Goal: Information Seeking & Learning: Find specific fact

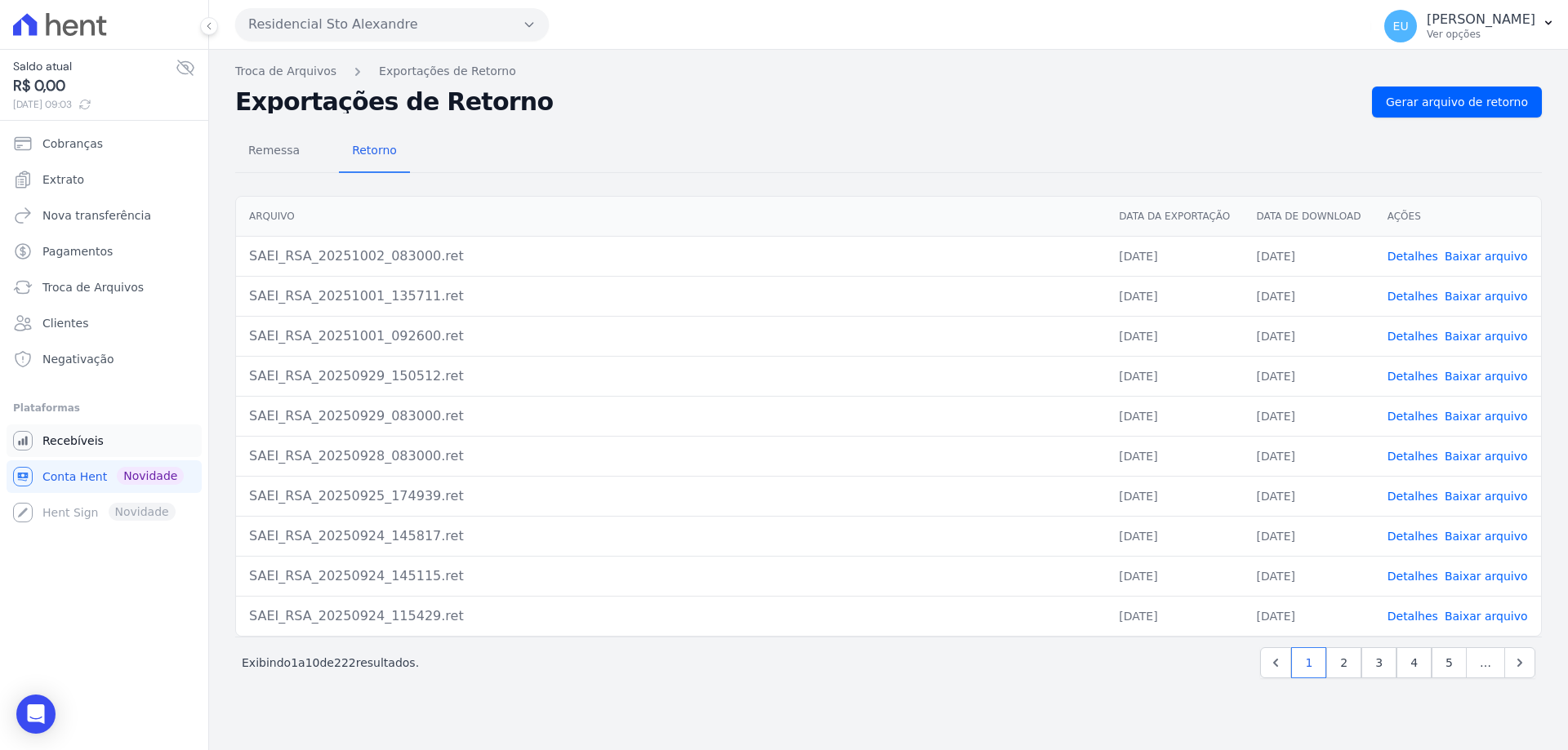
click at [67, 438] on span "Recebíveis" at bounding box center [73, 441] width 61 height 17
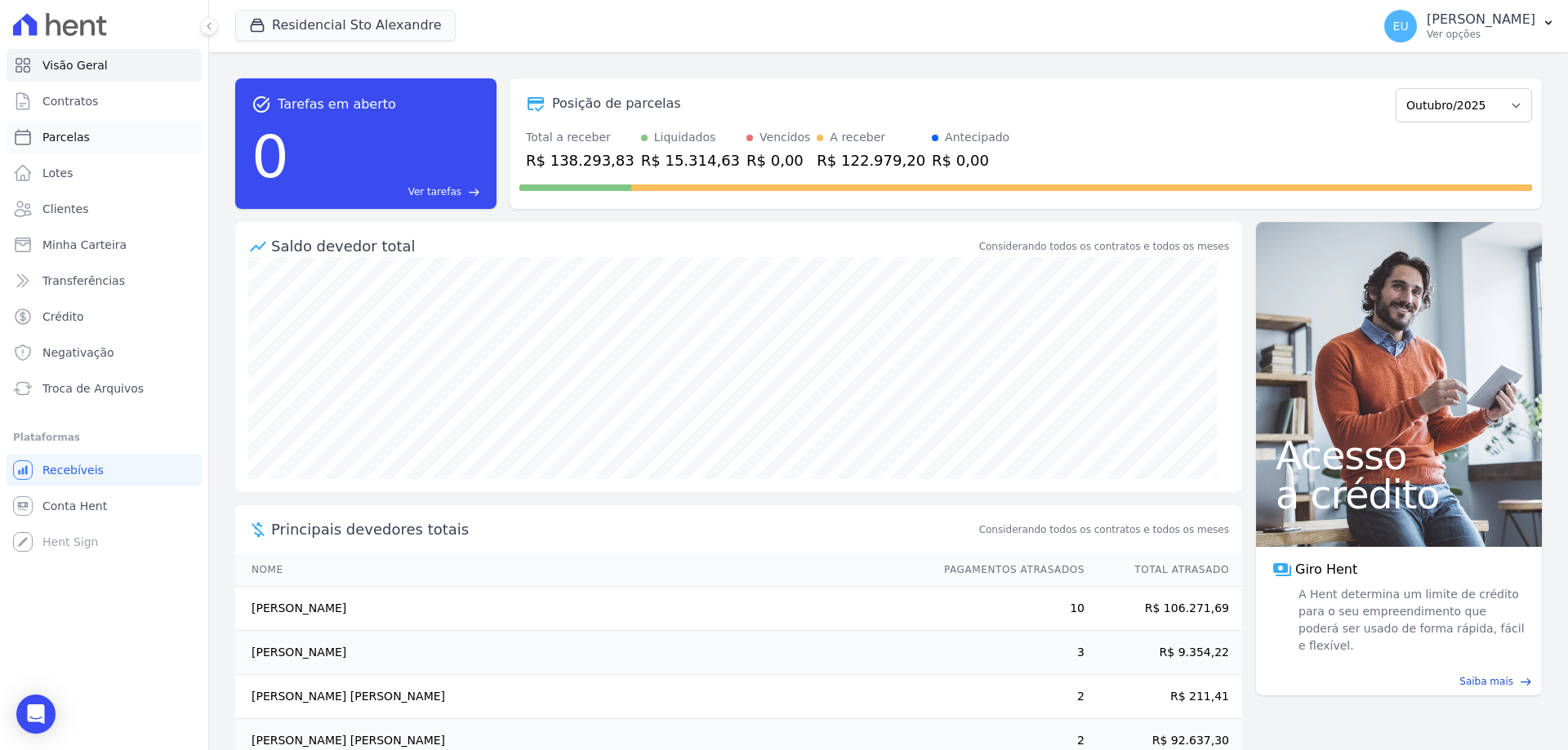
click at [83, 136] on span "Parcelas" at bounding box center [66, 136] width 47 height 17
select select
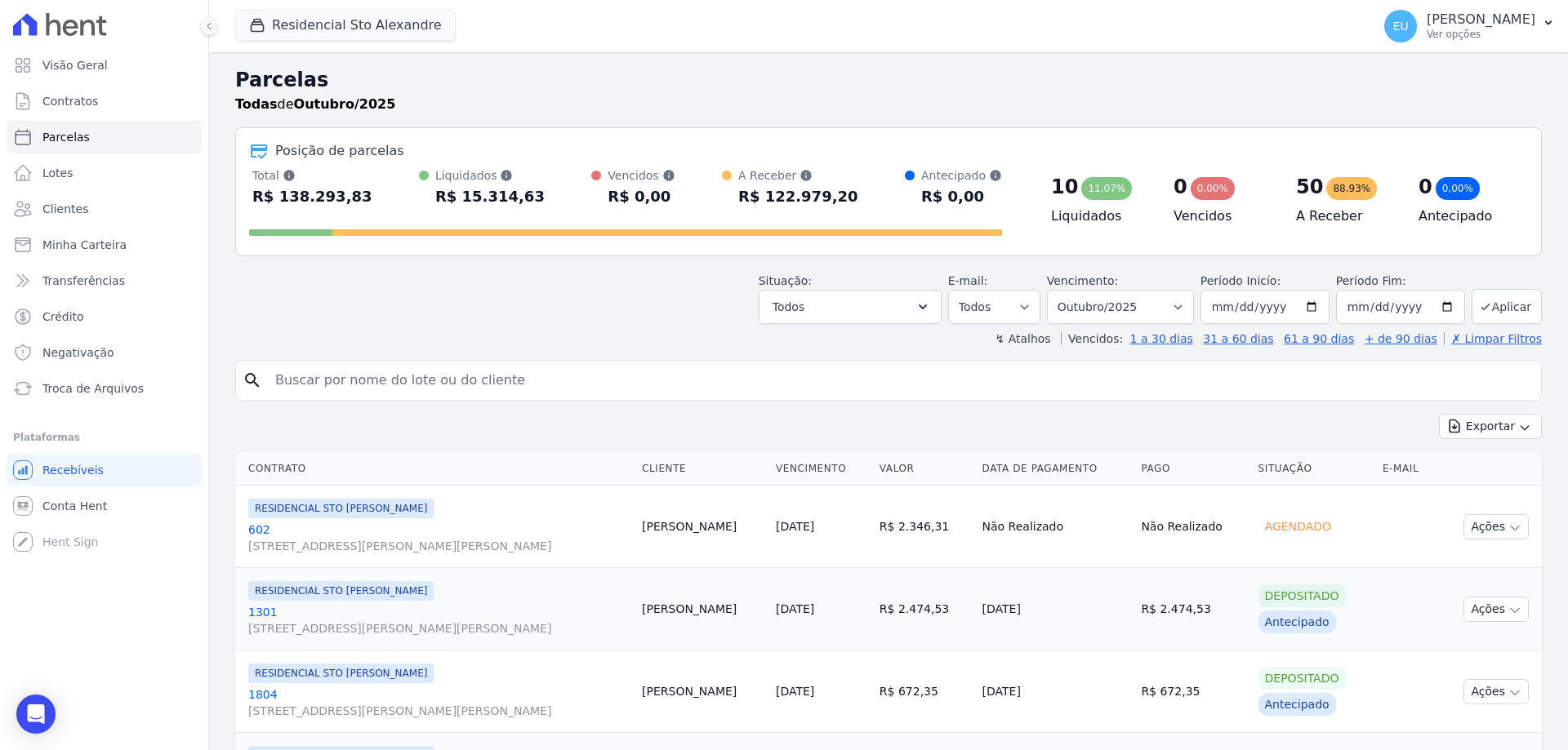
click at [342, 382] on input "search" at bounding box center [900, 381] width 1269 height 33
type input "[PERSON_NAME]"
select select
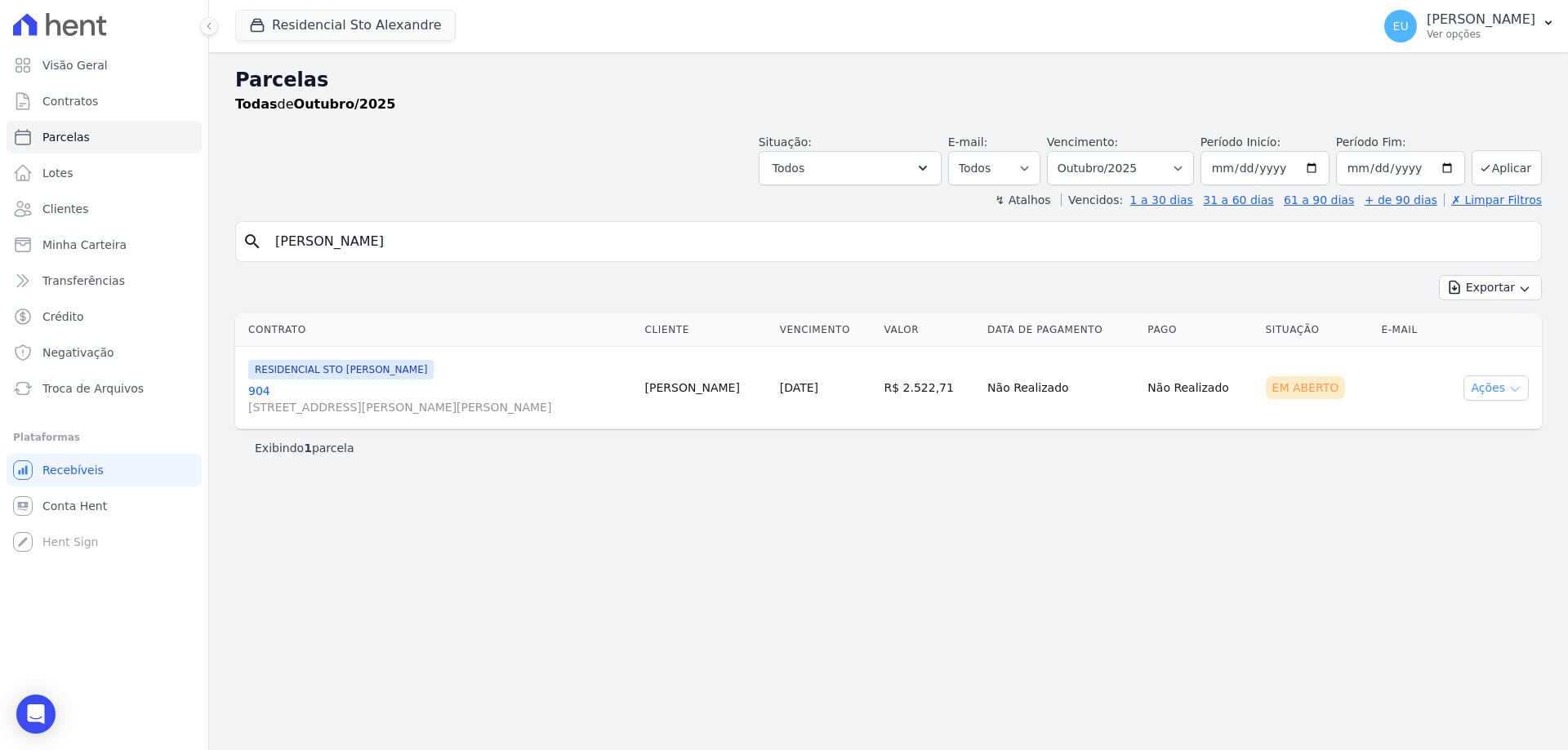
click at [1504, 384] on button "Ações" at bounding box center [1495, 388] width 65 height 25
click at [1457, 426] on link "Ver boleto" at bounding box center [1489, 426] width 156 height 30
